Goal: Entertainment & Leisure: Consume media (video, audio)

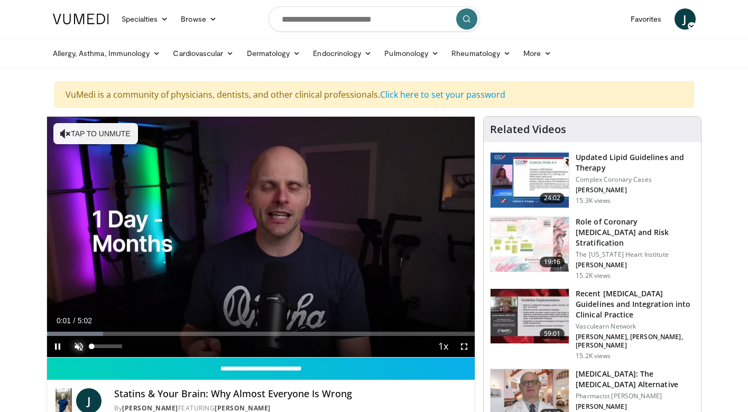
click at [75, 347] on span "Video Player" at bounding box center [78, 346] width 21 height 21
drag, startPoint x: 53, startPoint y: 335, endPoint x: 44, endPoint y: 332, distance: 9.2
